Goal: Transaction & Acquisition: Purchase product/service

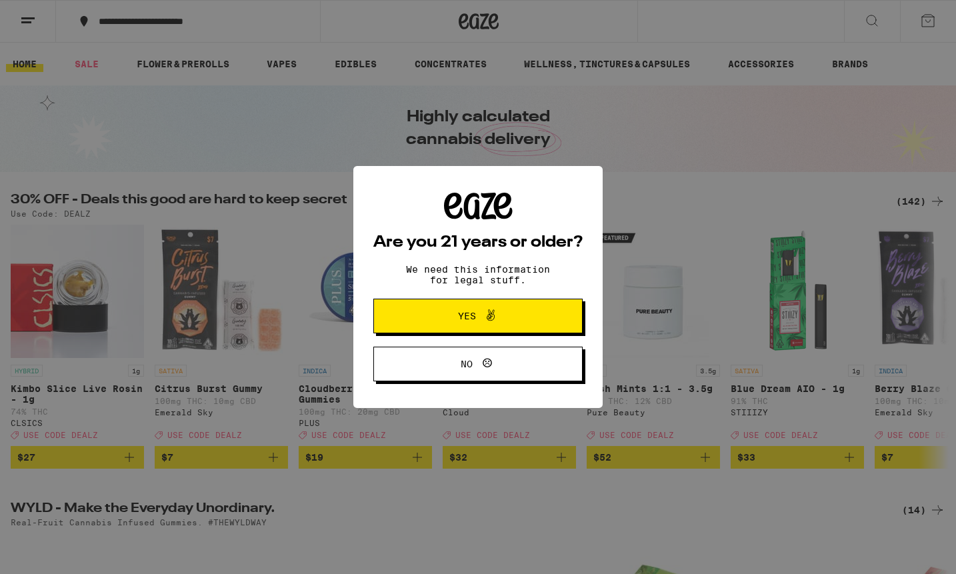
click at [511, 303] on button "Yes" at bounding box center [477, 316] width 209 height 35
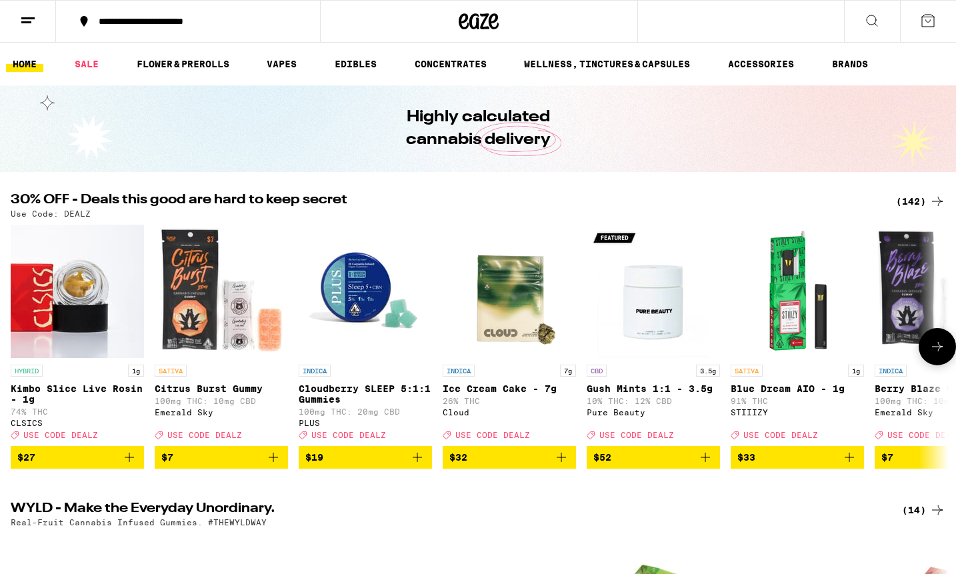
click at [937, 355] on icon at bounding box center [938, 347] width 16 height 16
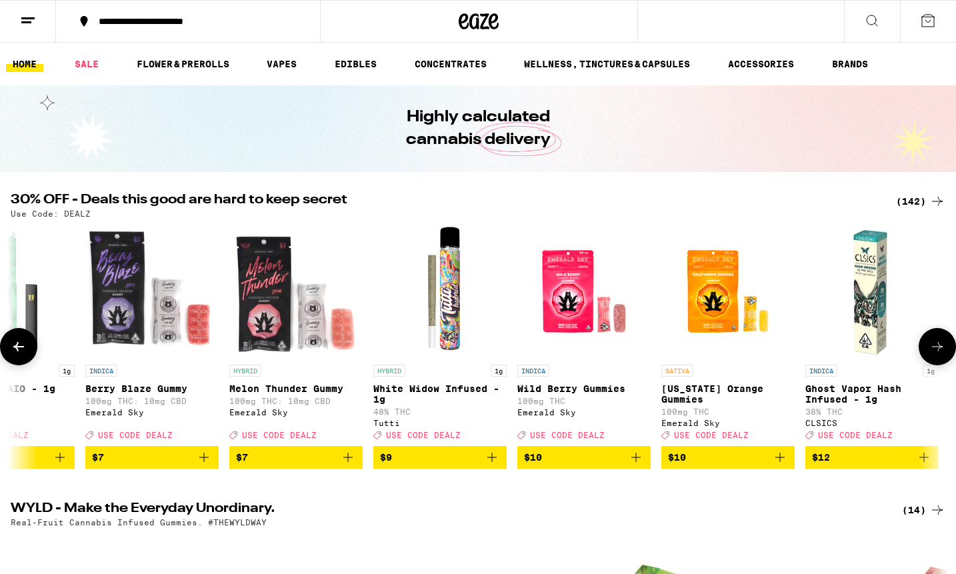
click at [937, 355] on icon at bounding box center [938, 347] width 16 height 16
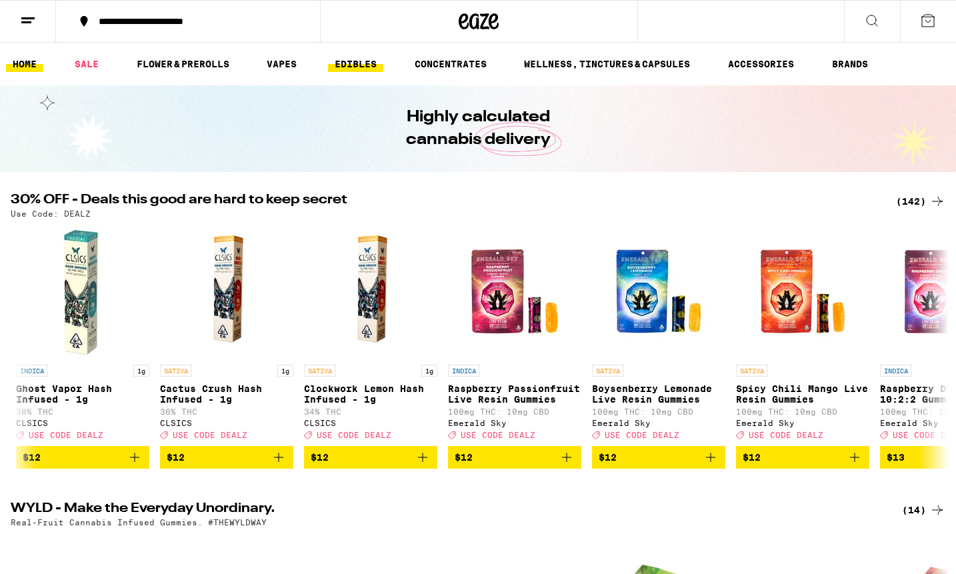
click at [364, 57] on link "EDIBLES" at bounding box center [355, 64] width 55 height 16
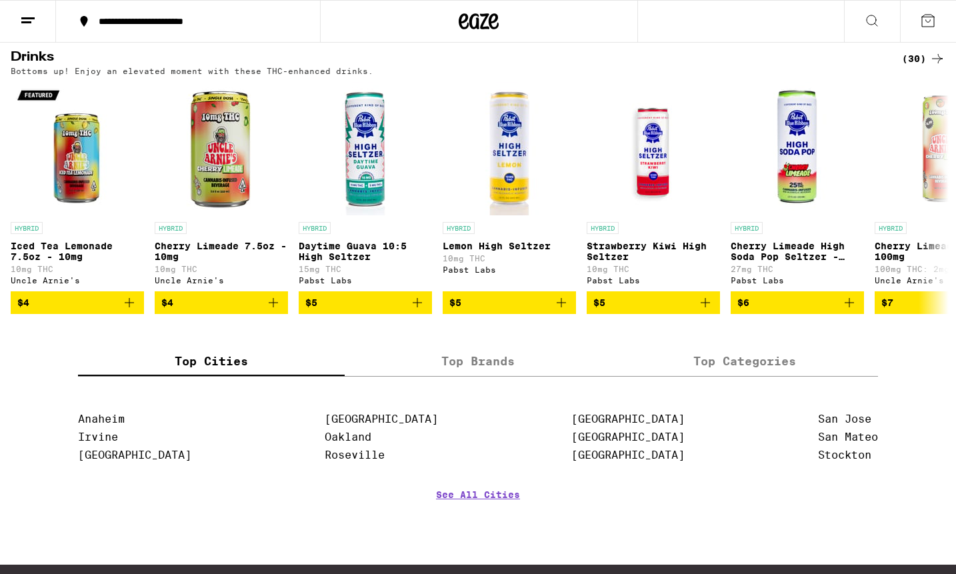
scroll to position [742, 0]
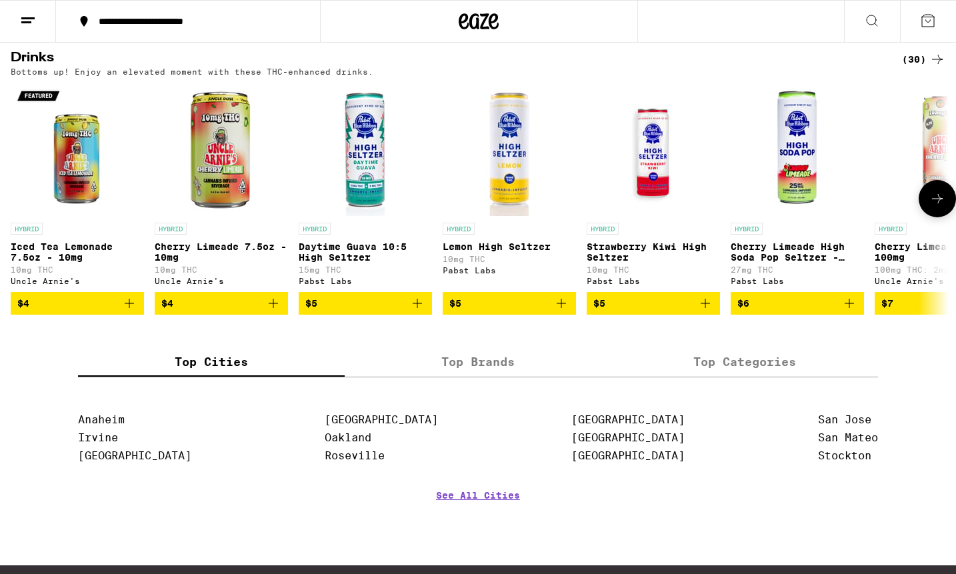
click at [934, 207] on icon at bounding box center [938, 199] width 16 height 16
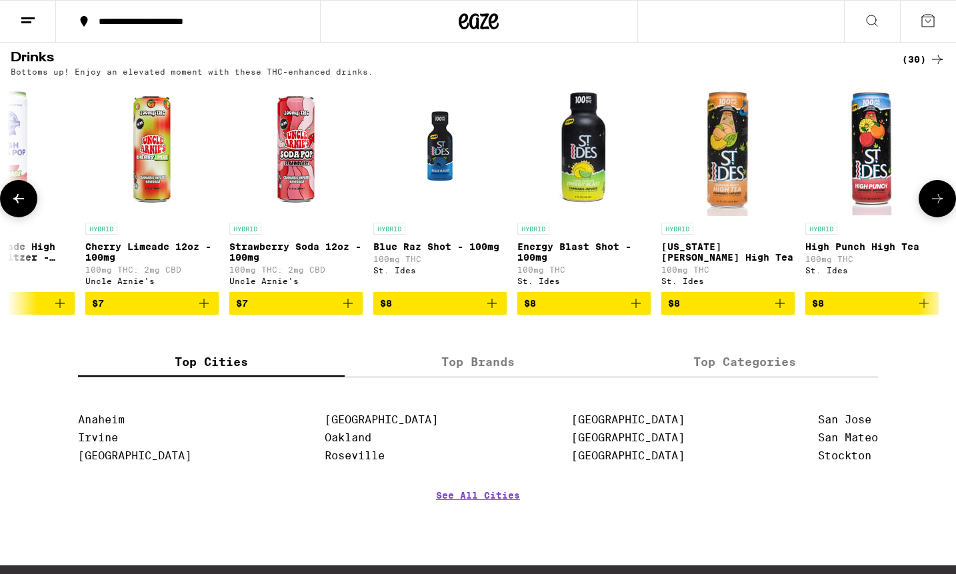
click at [934, 207] on icon at bounding box center [938, 199] width 16 height 16
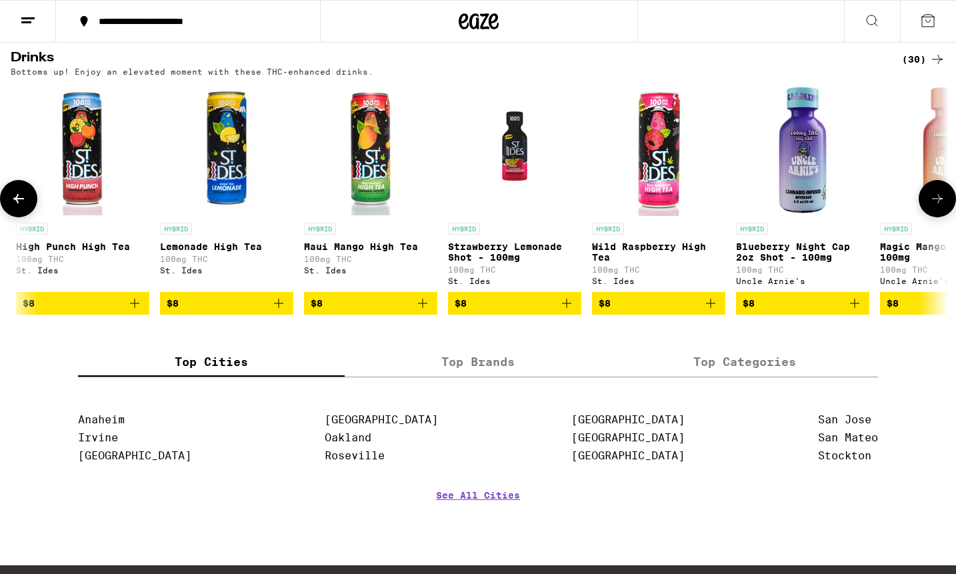
click at [934, 207] on icon at bounding box center [938, 199] width 16 height 16
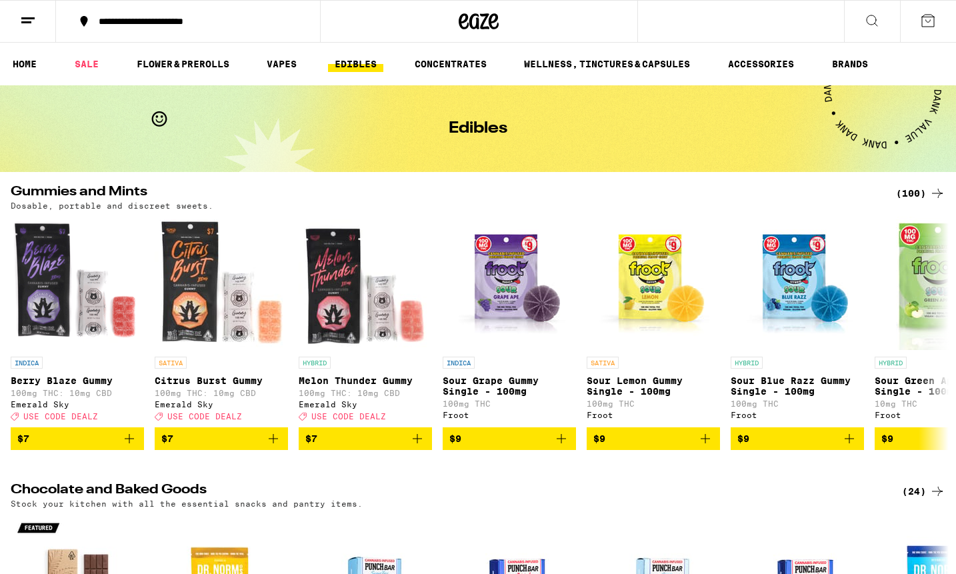
scroll to position [0, 0]
click at [873, 17] on icon at bounding box center [872, 21] width 16 height 16
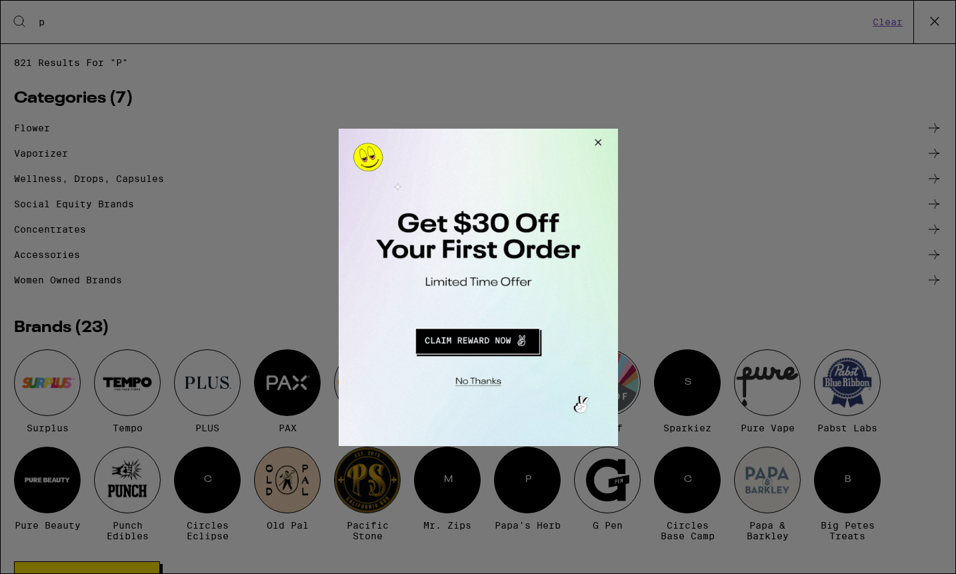
type input "p"
click at [601, 140] on button "Close Modal" at bounding box center [596, 144] width 36 height 32
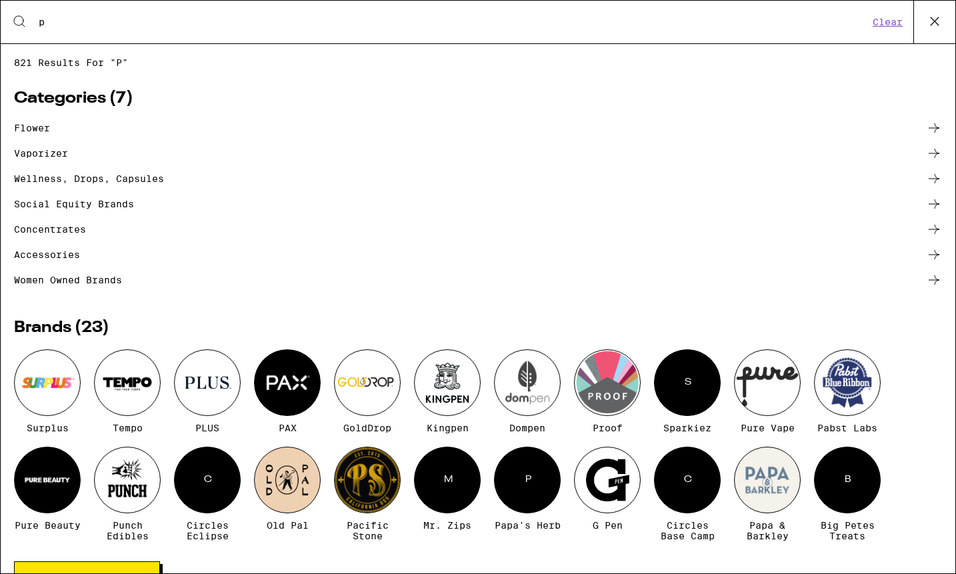
click at [197, 370] on div at bounding box center [207, 382] width 67 height 67
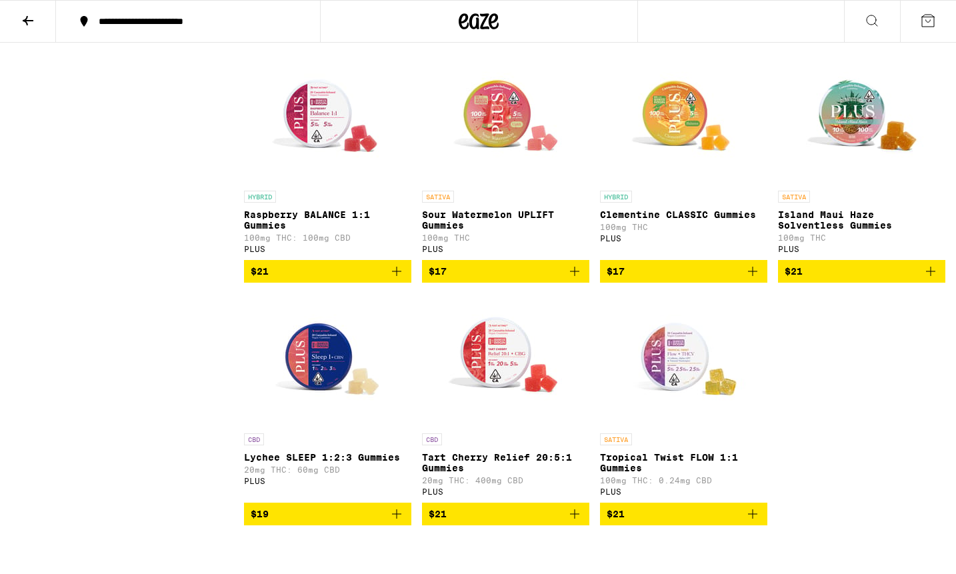
scroll to position [862, 0]
click at [570, 279] on icon "Add to bag" at bounding box center [575, 271] width 16 height 16
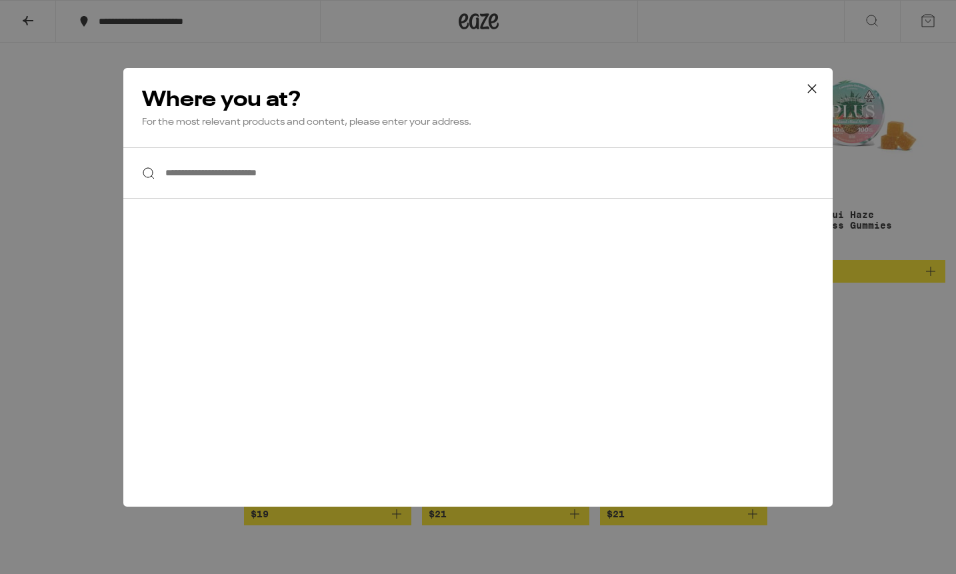
click at [337, 172] on input "**********" at bounding box center [478, 172] width 710 height 51
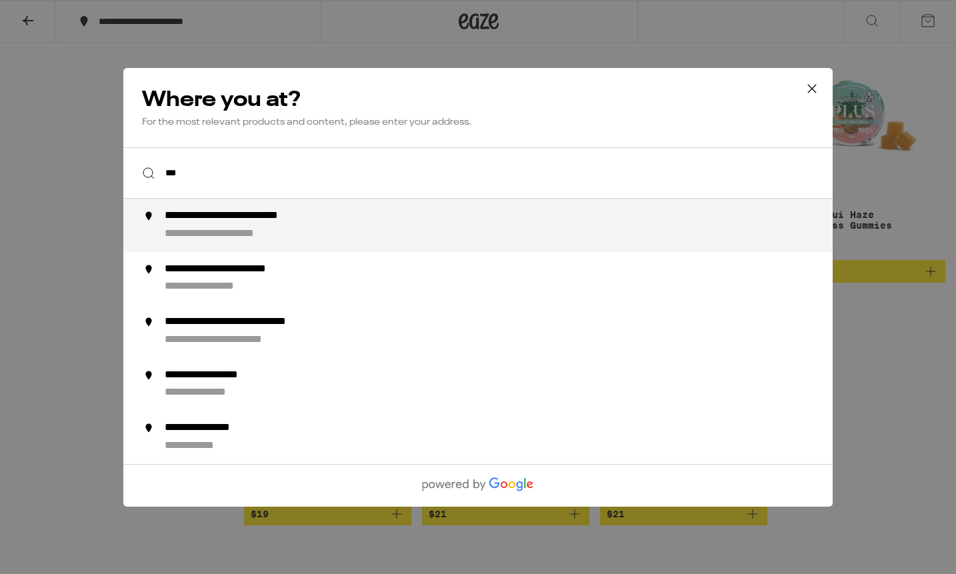
type input "****"
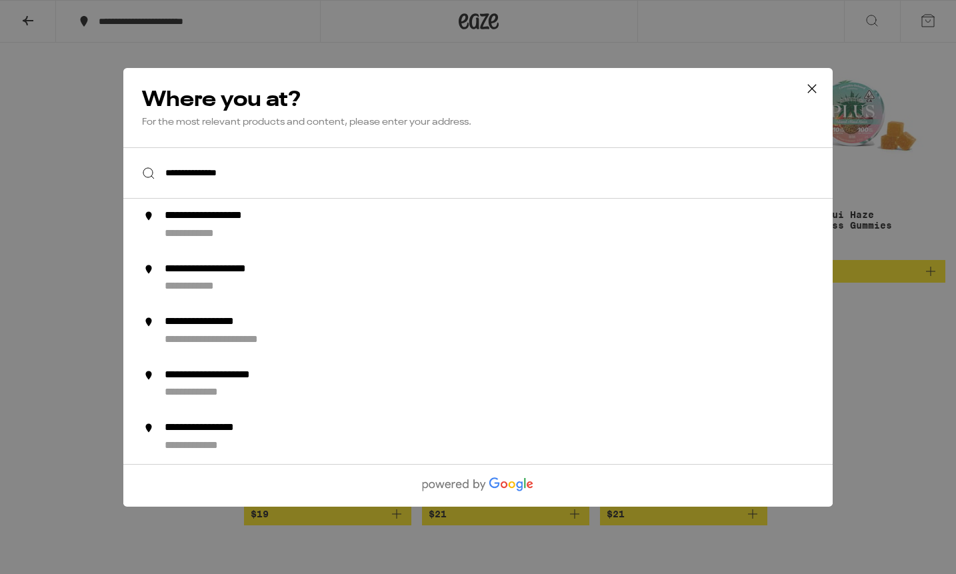
click at [304, 181] on input "**********" at bounding box center [478, 172] width 710 height 51
click at [301, 179] on input "**********" at bounding box center [478, 172] width 710 height 51
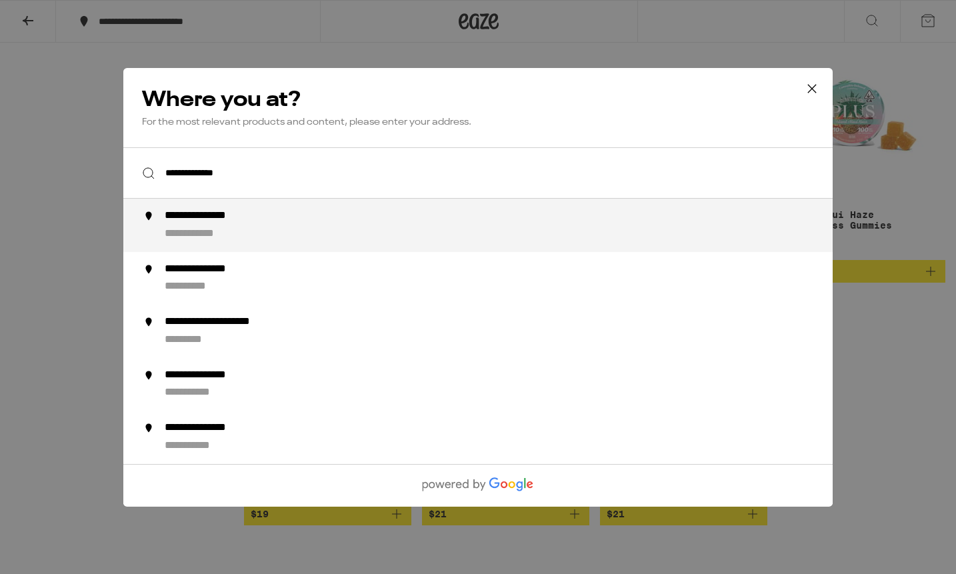
click at [262, 221] on div "**********" at bounding box center [216, 216] width 103 height 14
type input "**********"
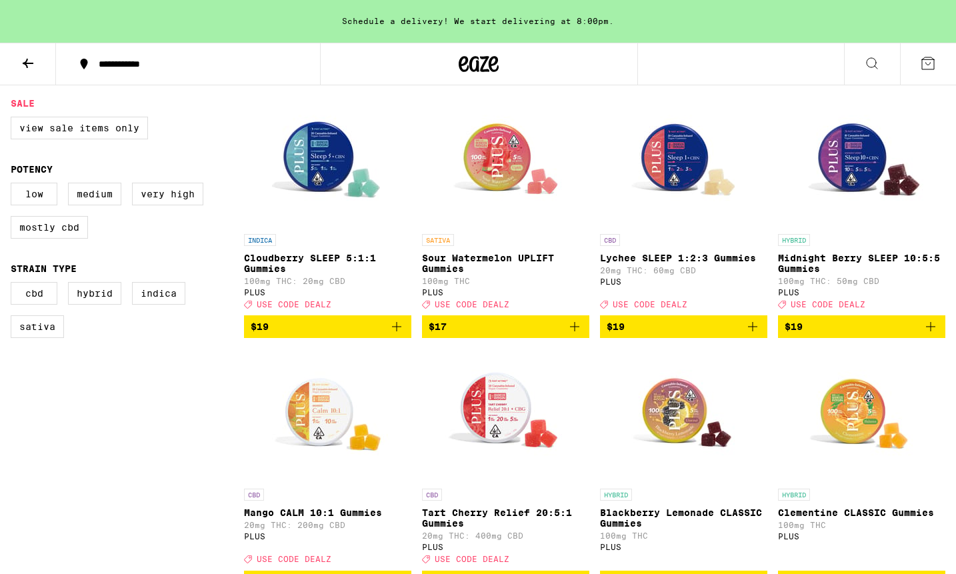
scroll to position [373, 0]
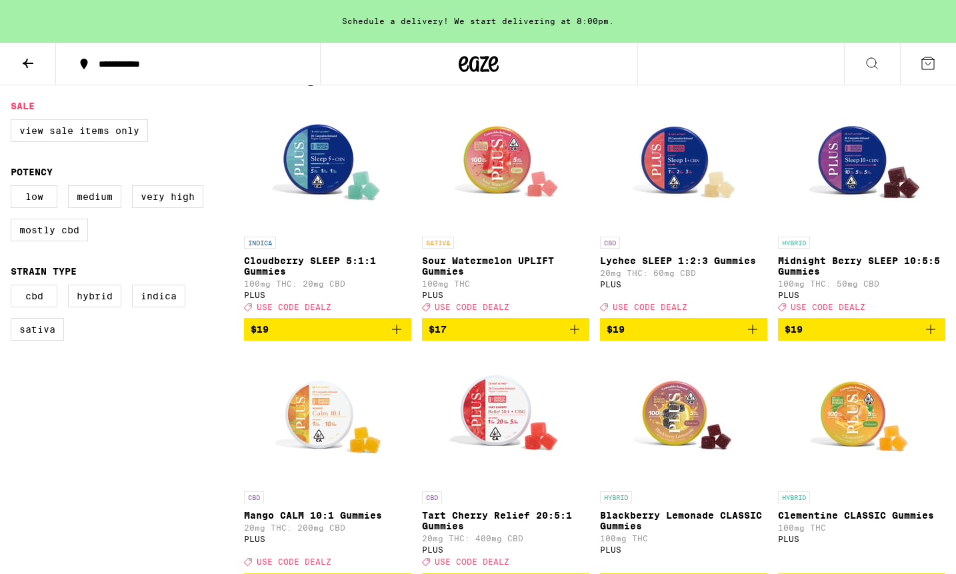
click at [576, 334] on icon "Add to bag" at bounding box center [574, 329] width 9 height 9
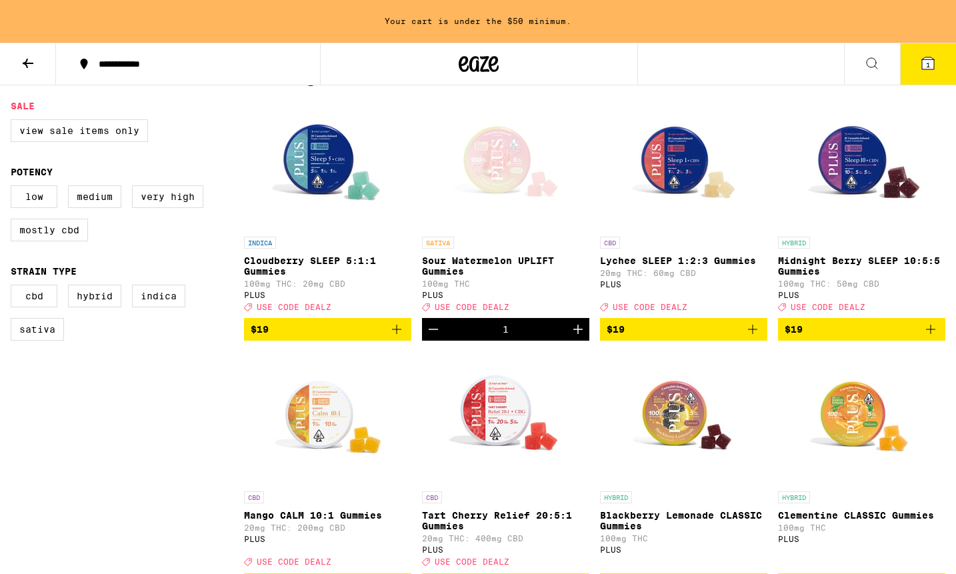
click at [576, 334] on icon "Increment" at bounding box center [578, 329] width 9 height 9
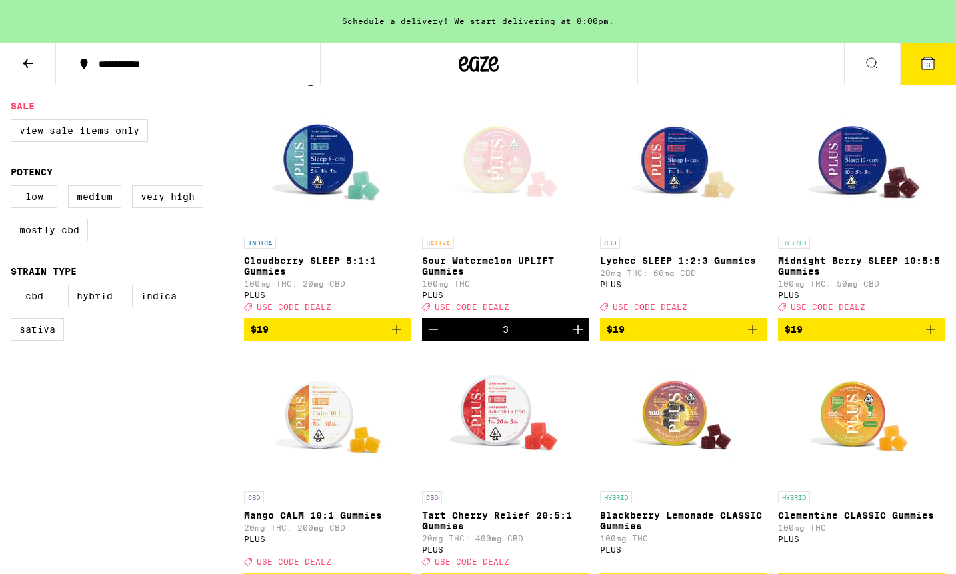
click at [576, 334] on icon "Increment" at bounding box center [578, 329] width 9 height 9
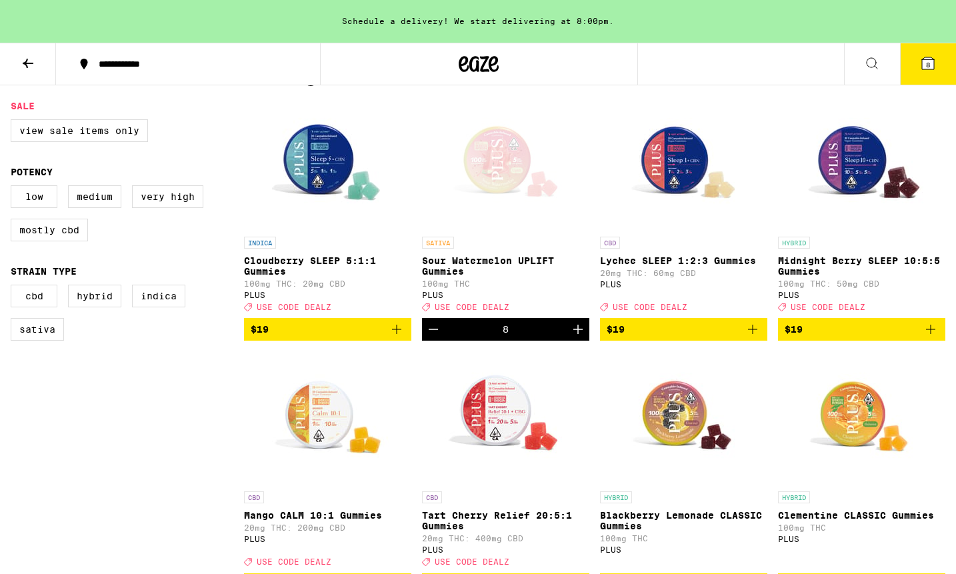
click at [926, 64] on span "8" at bounding box center [928, 65] width 4 height 8
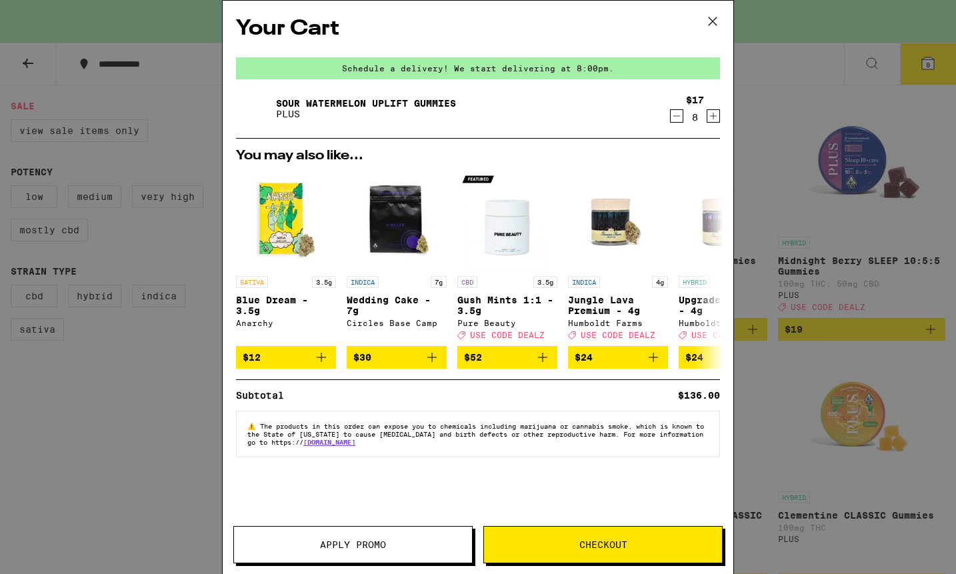
click at [379, 545] on span "Apply Promo" at bounding box center [353, 544] width 66 height 9
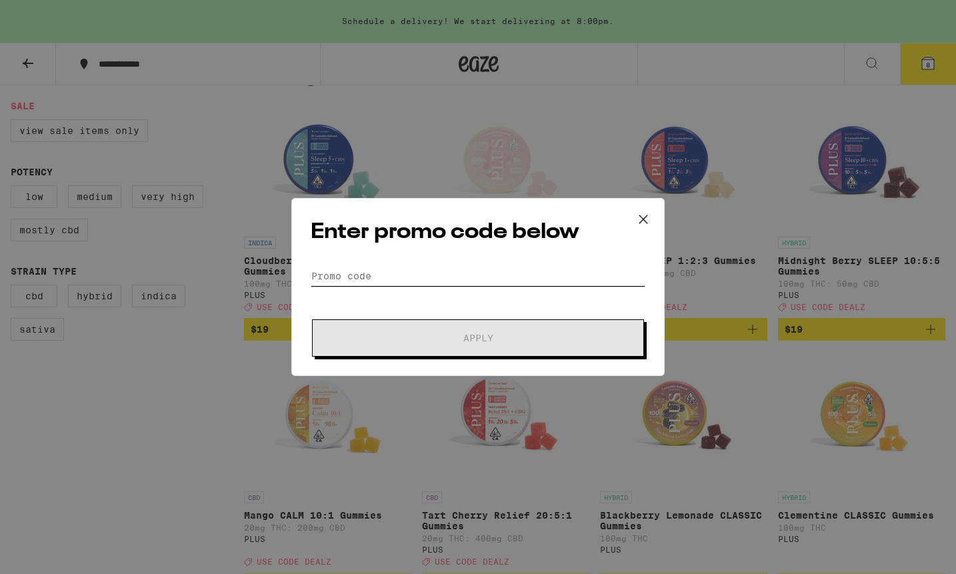
click at [402, 274] on input "Promo Code" at bounding box center [478, 276] width 335 height 20
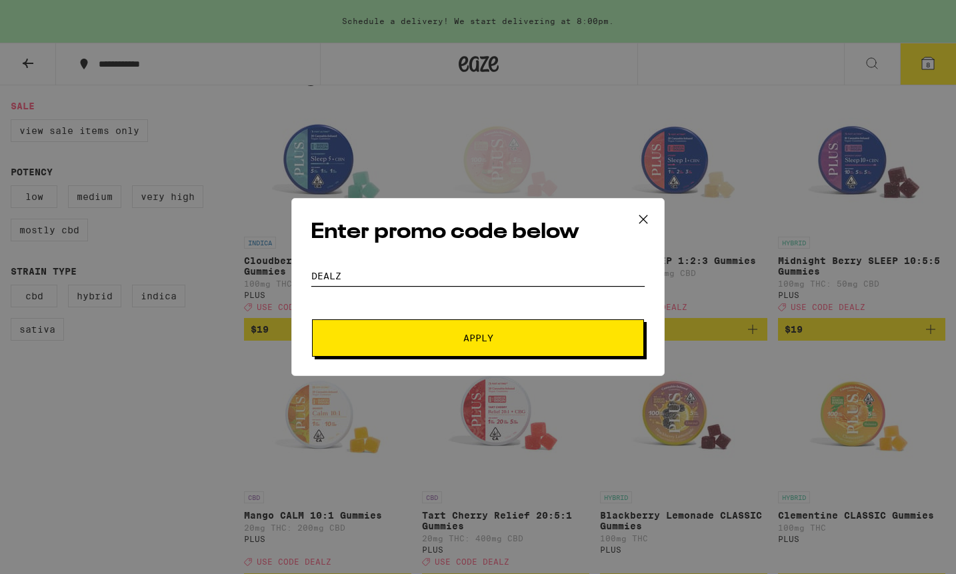
type input "dealz"
click at [457, 333] on button "Apply" at bounding box center [478, 337] width 332 height 37
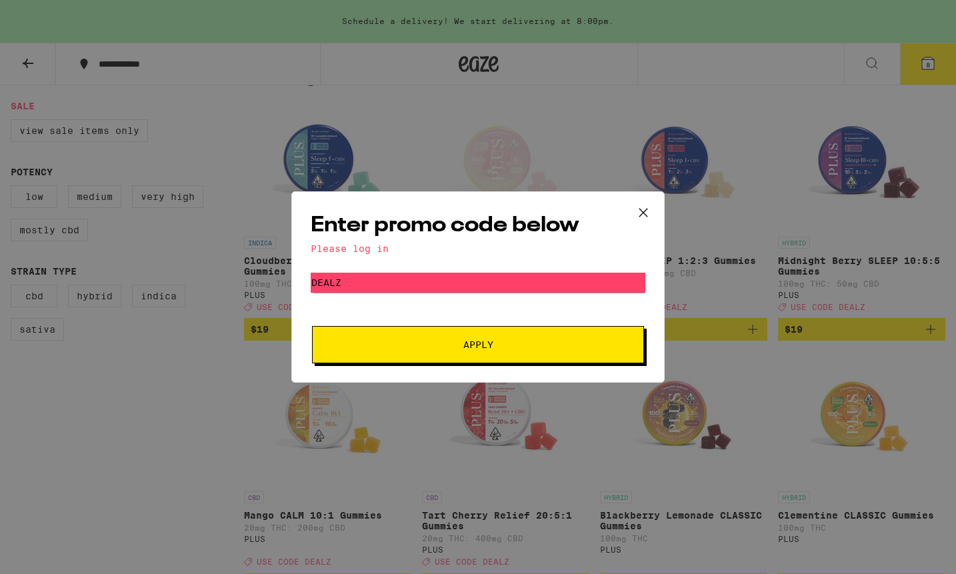
click at [642, 209] on icon at bounding box center [644, 213] width 20 height 20
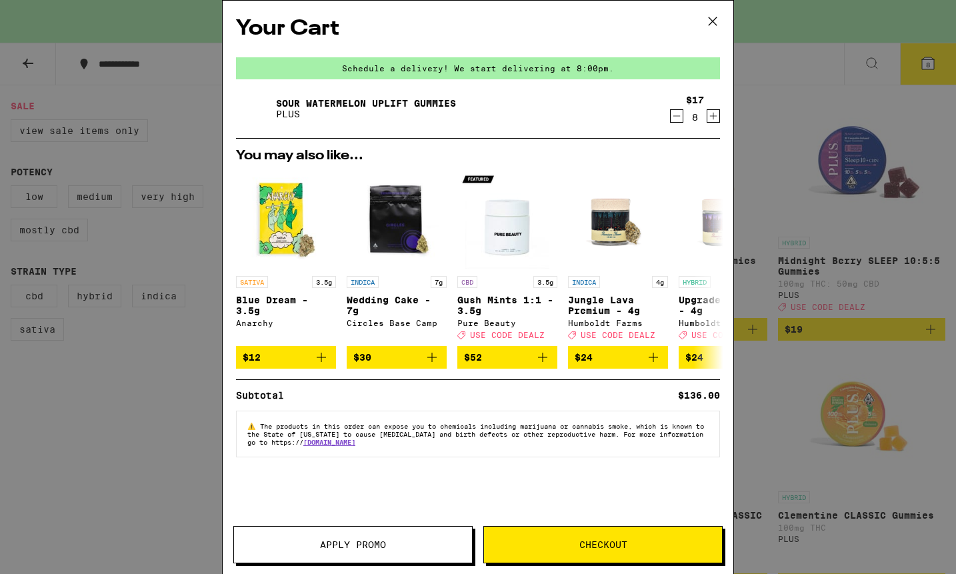
click at [715, 19] on icon at bounding box center [713, 21] width 8 height 8
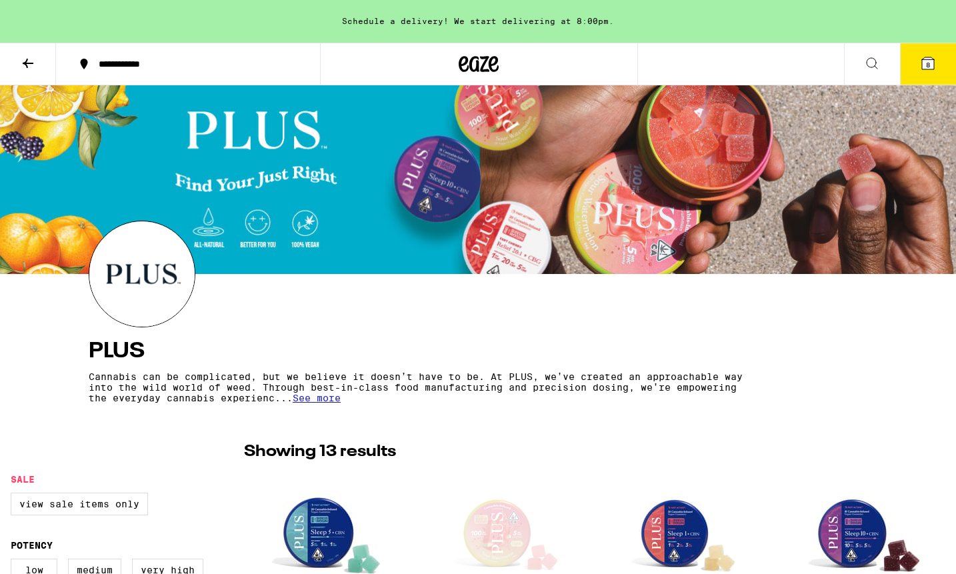
click at [924, 62] on icon at bounding box center [928, 63] width 12 height 12
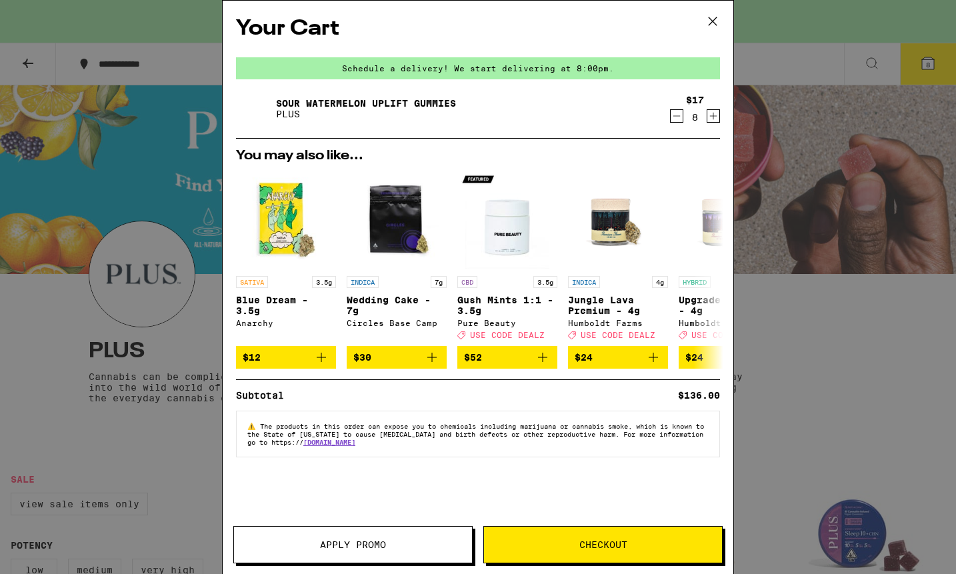
click at [716, 17] on icon at bounding box center [713, 21] width 20 height 20
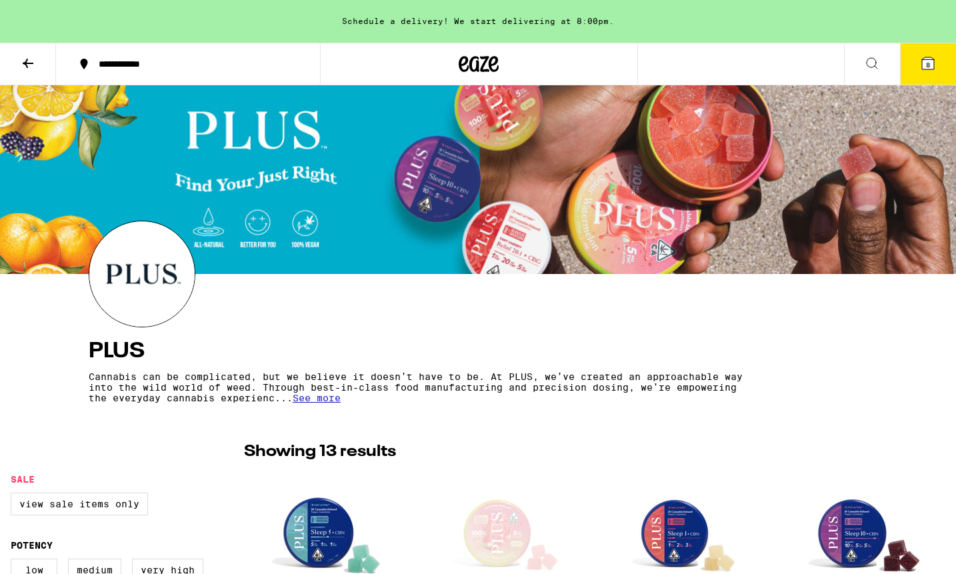
click at [927, 64] on span "8" at bounding box center [928, 65] width 4 height 8
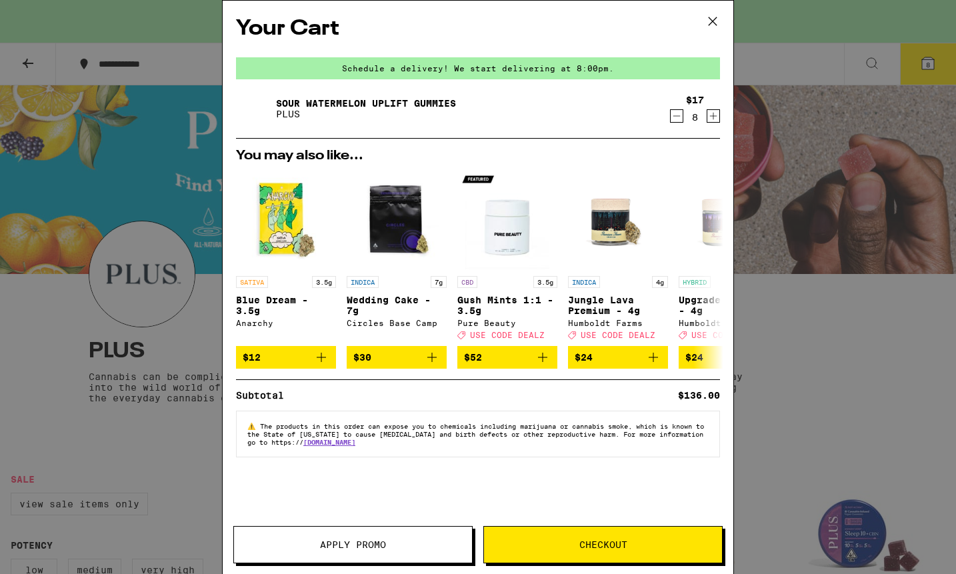
click at [593, 541] on span "Checkout" at bounding box center [604, 544] width 48 height 9
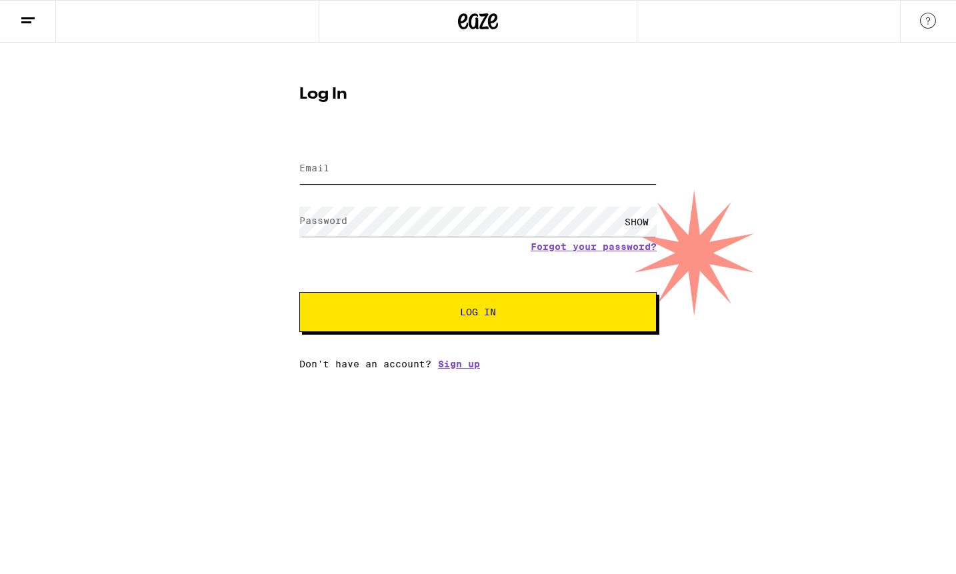
type input "[EMAIL_ADDRESS][DOMAIN_NAME]"
click at [465, 317] on span "Log In" at bounding box center [478, 311] width 36 height 9
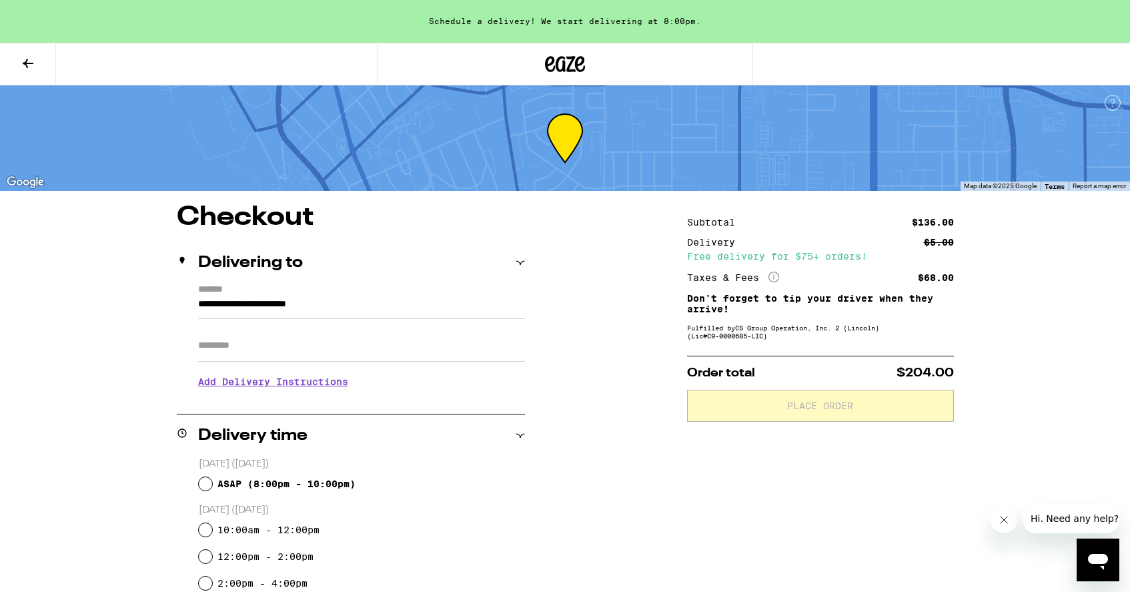
click at [28, 63] on icon at bounding box center [28, 63] width 11 height 9
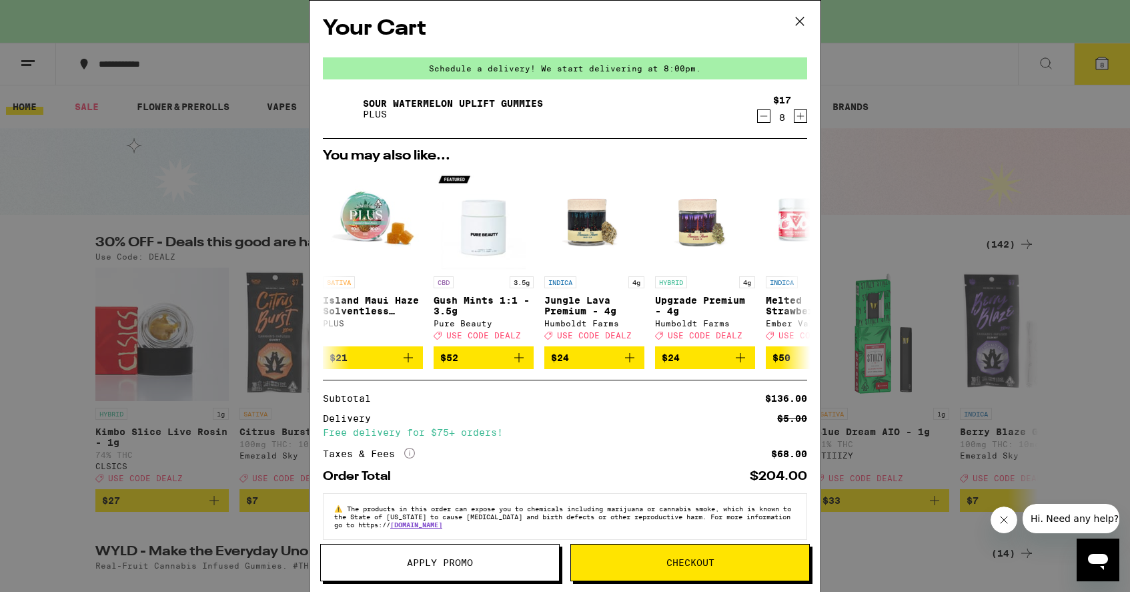
click at [481, 559] on span "Apply Promo" at bounding box center [440, 562] width 238 height 9
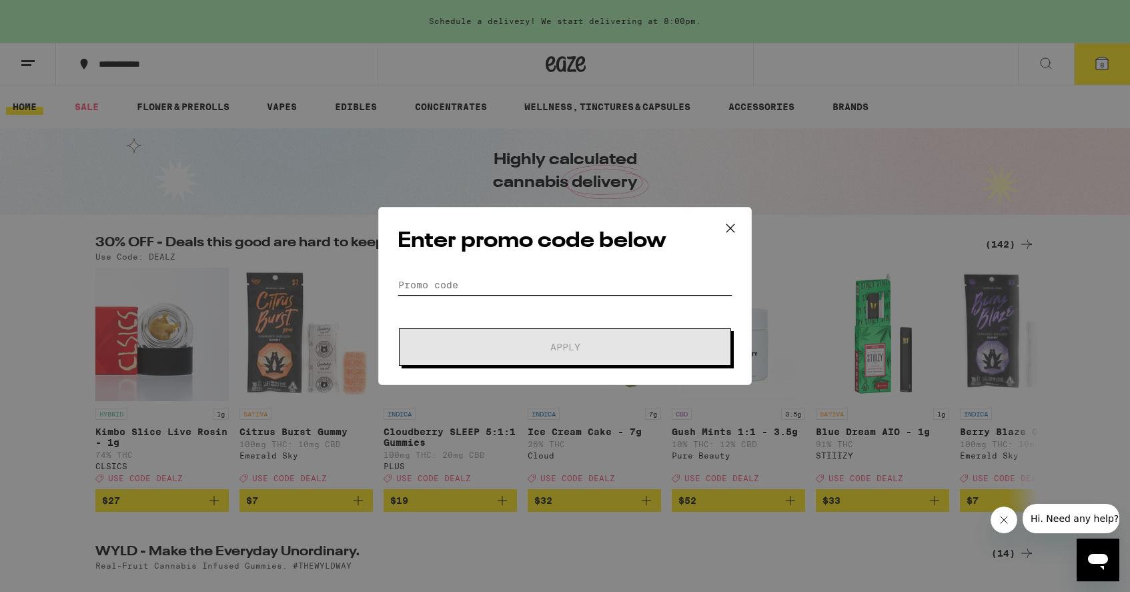
click at [508, 281] on input "Promo Code" at bounding box center [564, 285] width 335 height 20
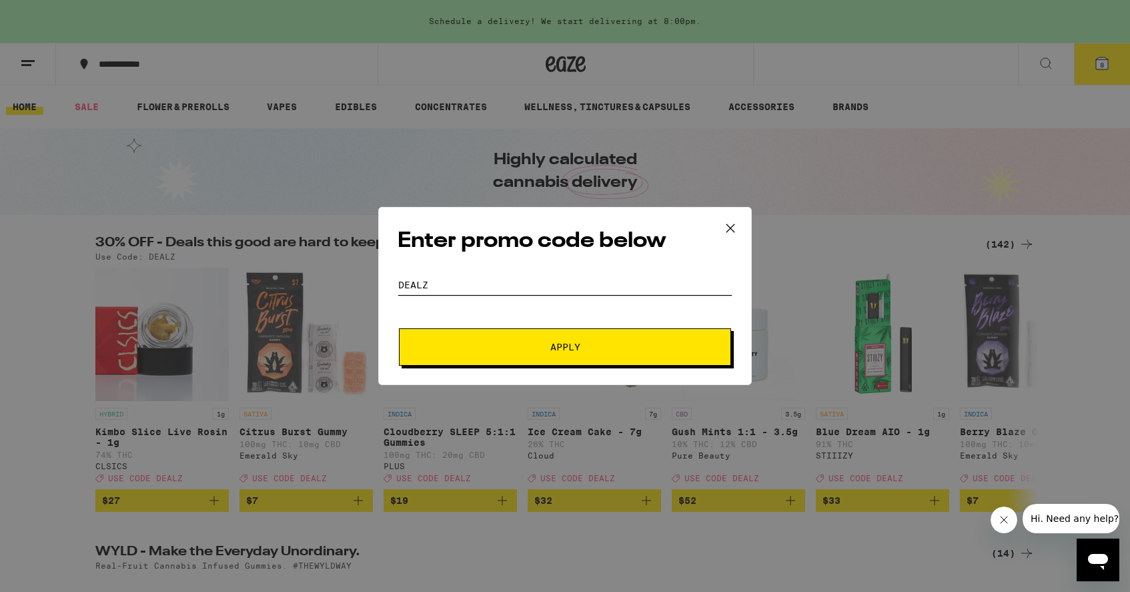
type input "dealz"
click at [538, 338] on button "Apply" at bounding box center [565, 346] width 332 height 37
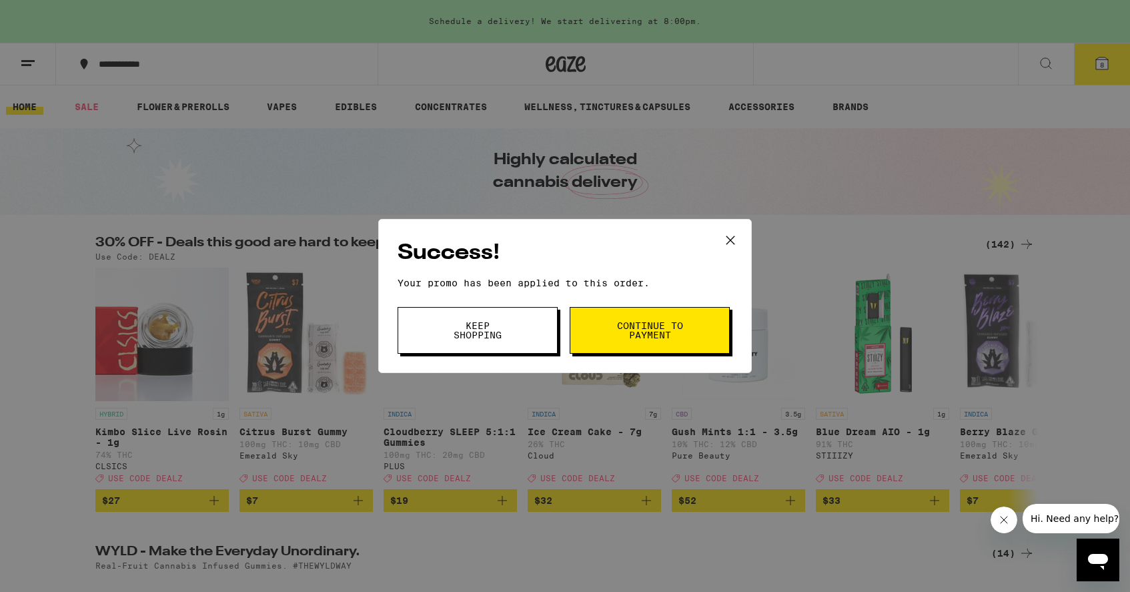
click at [662, 331] on span "Continue to payment" at bounding box center [650, 330] width 68 height 19
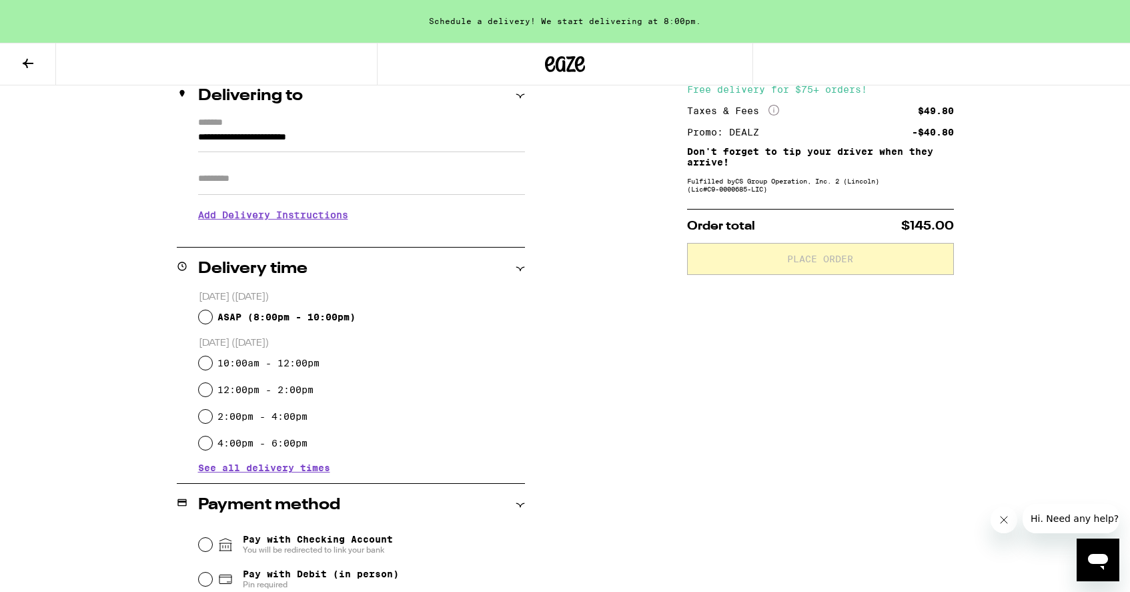
scroll to position [184, 0]
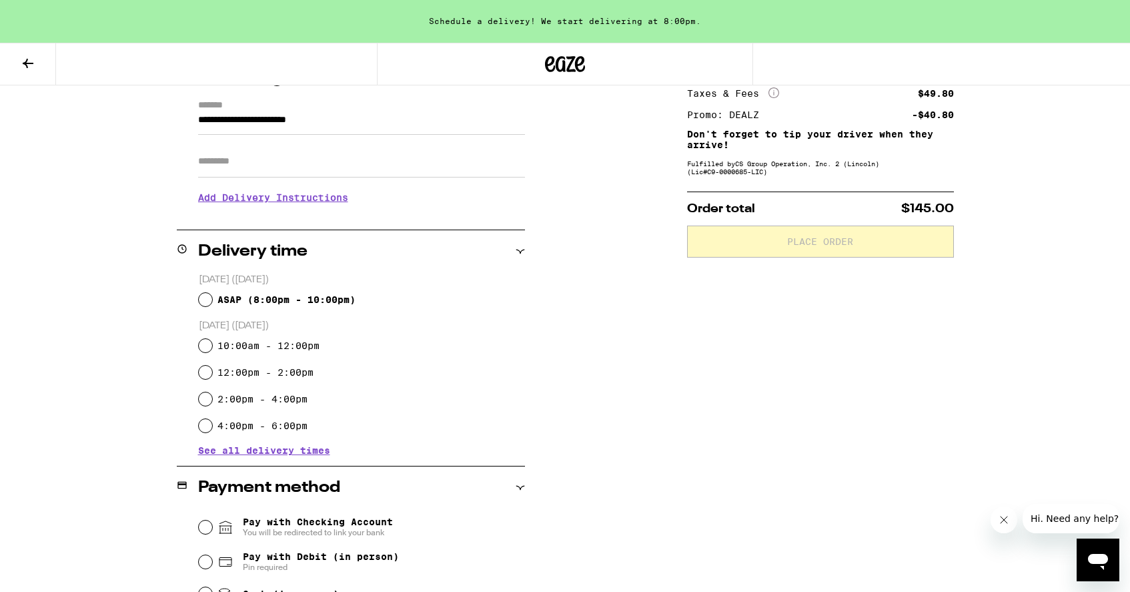
click at [205, 299] on input "ASAP ( 8:00pm - 10:00pm )" at bounding box center [205, 299] width 13 height 13
radio input "true"
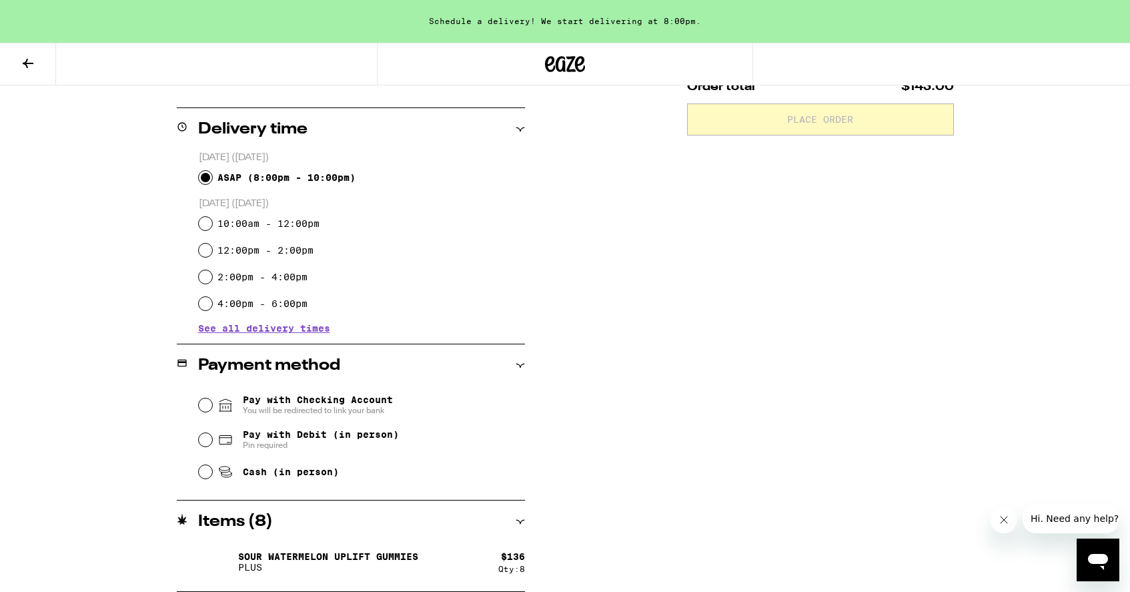
scroll to position [306, 0]
click at [207, 440] on input "Pay with Debit (in person) Pin required" at bounding box center [205, 439] width 13 height 13
radio input "true"
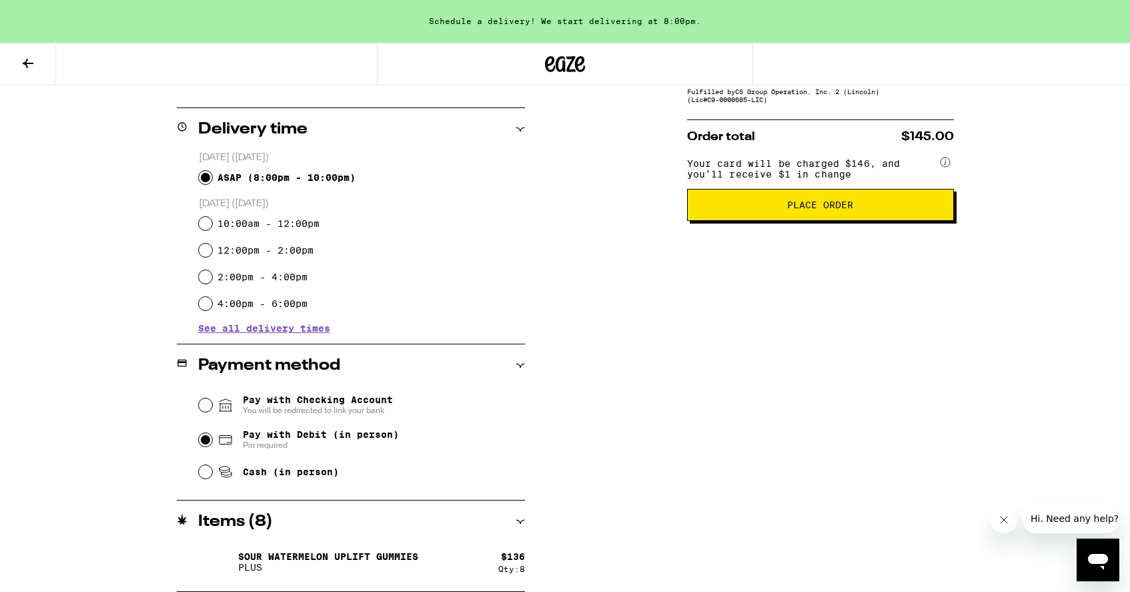
click at [805, 209] on span "Place Order" at bounding box center [820, 204] width 66 height 9
